Goal: Information Seeking & Learning: Learn about a topic

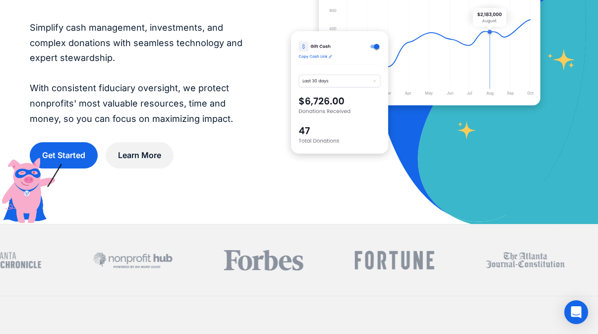
scroll to position [173, 0]
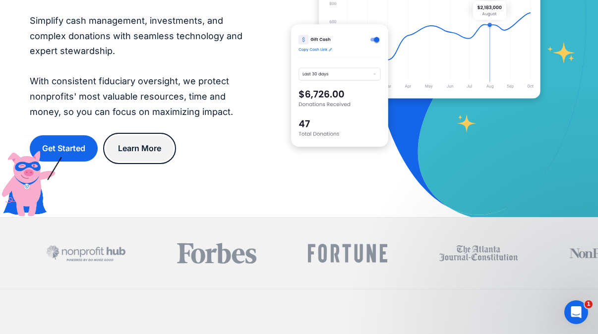
click at [150, 149] on link "Learn More" at bounding box center [140, 148] width 68 height 26
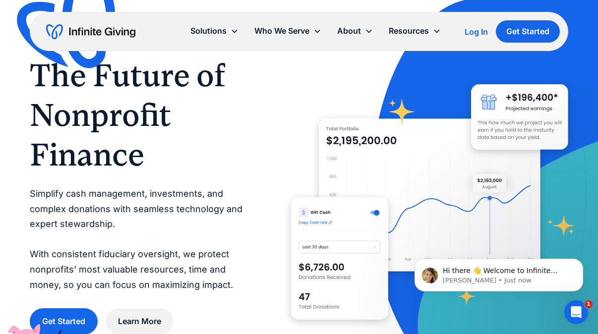
scroll to position [0, 0]
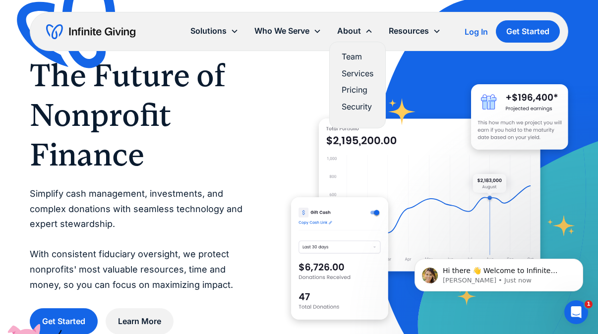
click at [351, 57] on link "Team" at bounding box center [358, 56] width 32 height 13
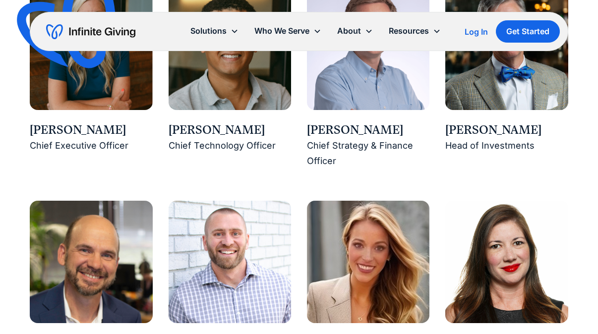
scroll to position [927, 0]
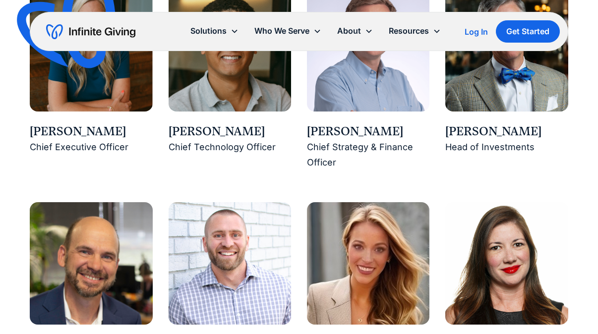
click at [74, 130] on div "Karen Houghton" at bounding box center [91, 132] width 123 height 17
click at [54, 127] on div "Karen Houghton" at bounding box center [91, 132] width 123 height 17
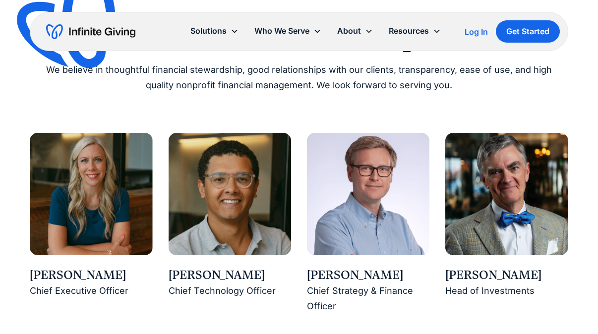
scroll to position [760, 0]
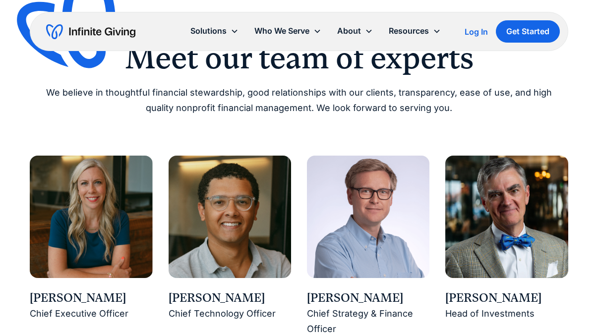
click at [79, 195] on img at bounding box center [91, 217] width 123 height 123
click at [70, 274] on img at bounding box center [91, 217] width 123 height 123
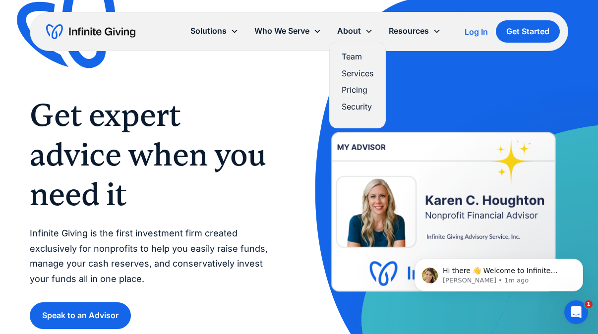
click at [354, 91] on link "Pricing" at bounding box center [358, 89] width 32 height 13
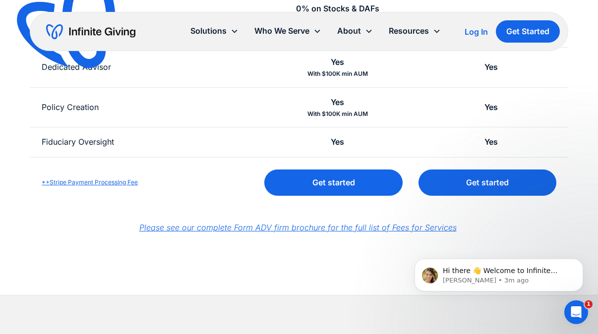
scroll to position [453, 0]
